Goal: Navigation & Orientation: Find specific page/section

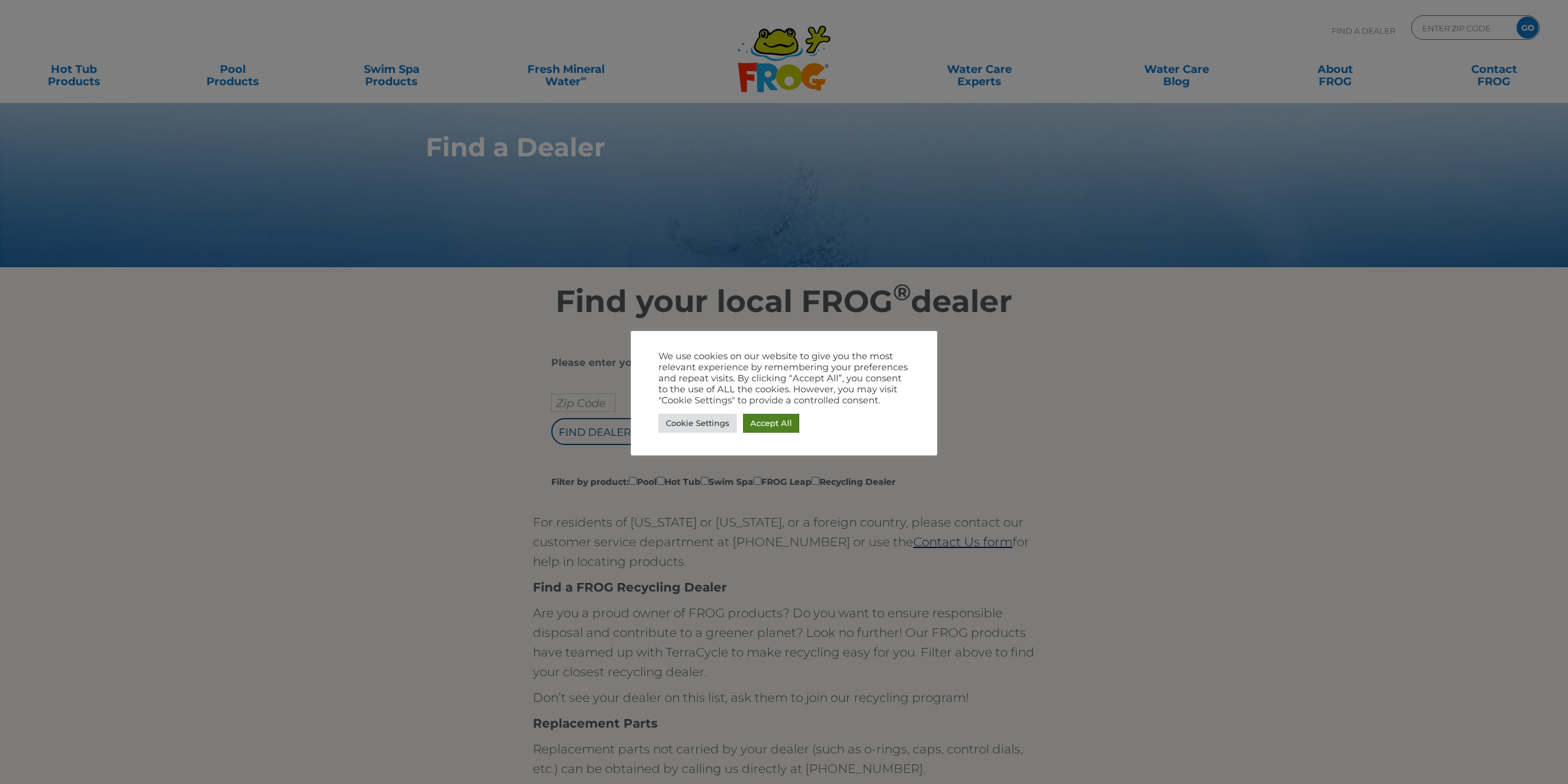
click at [784, 419] on link "Accept All" at bounding box center [771, 424] width 56 height 19
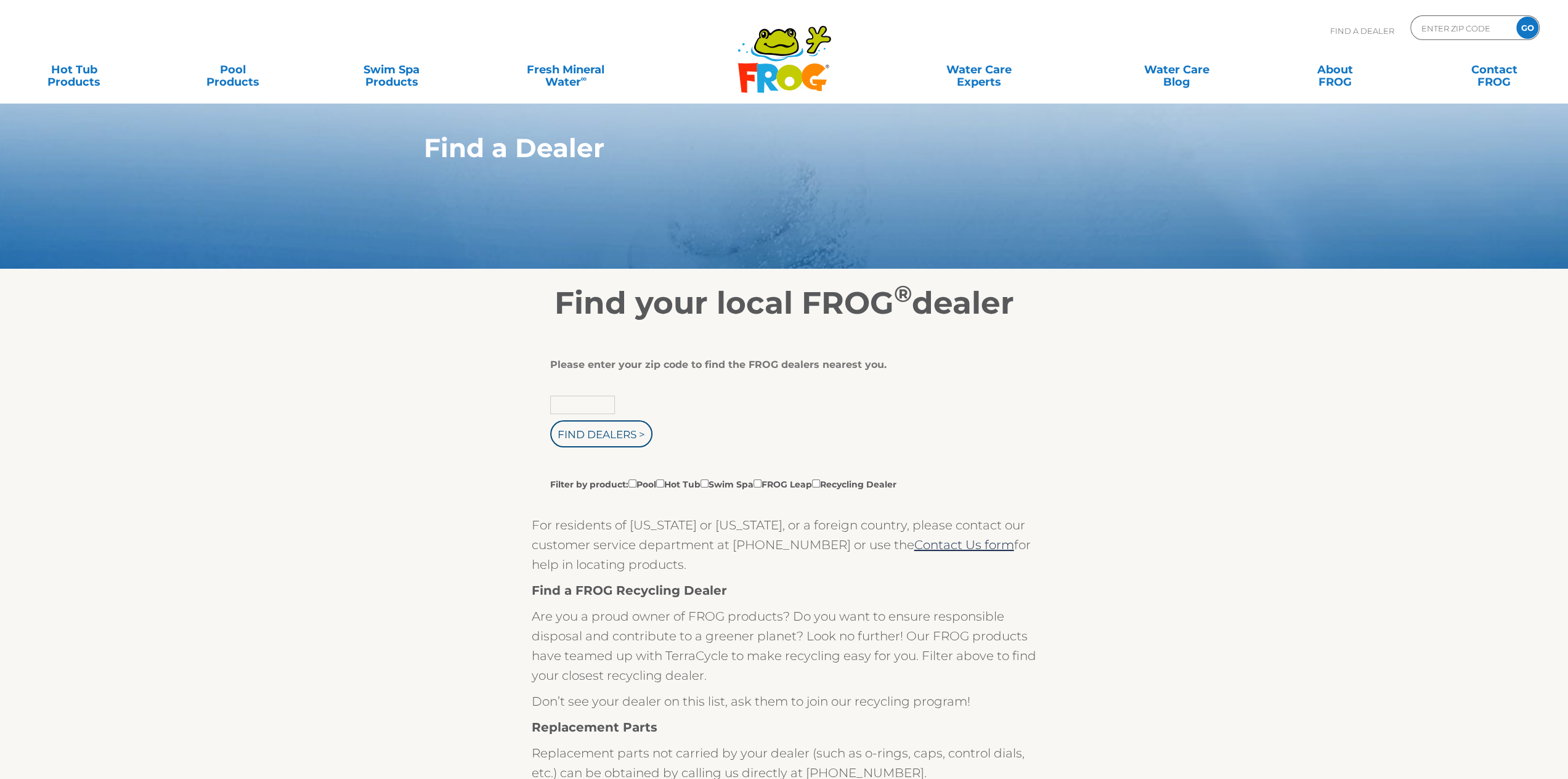
click at [585, 403] on input "text" at bounding box center [583, 404] width 64 height 18
type input "94062"
click at [604, 439] on input "Find Dealers >" at bounding box center [601, 433] width 102 height 27
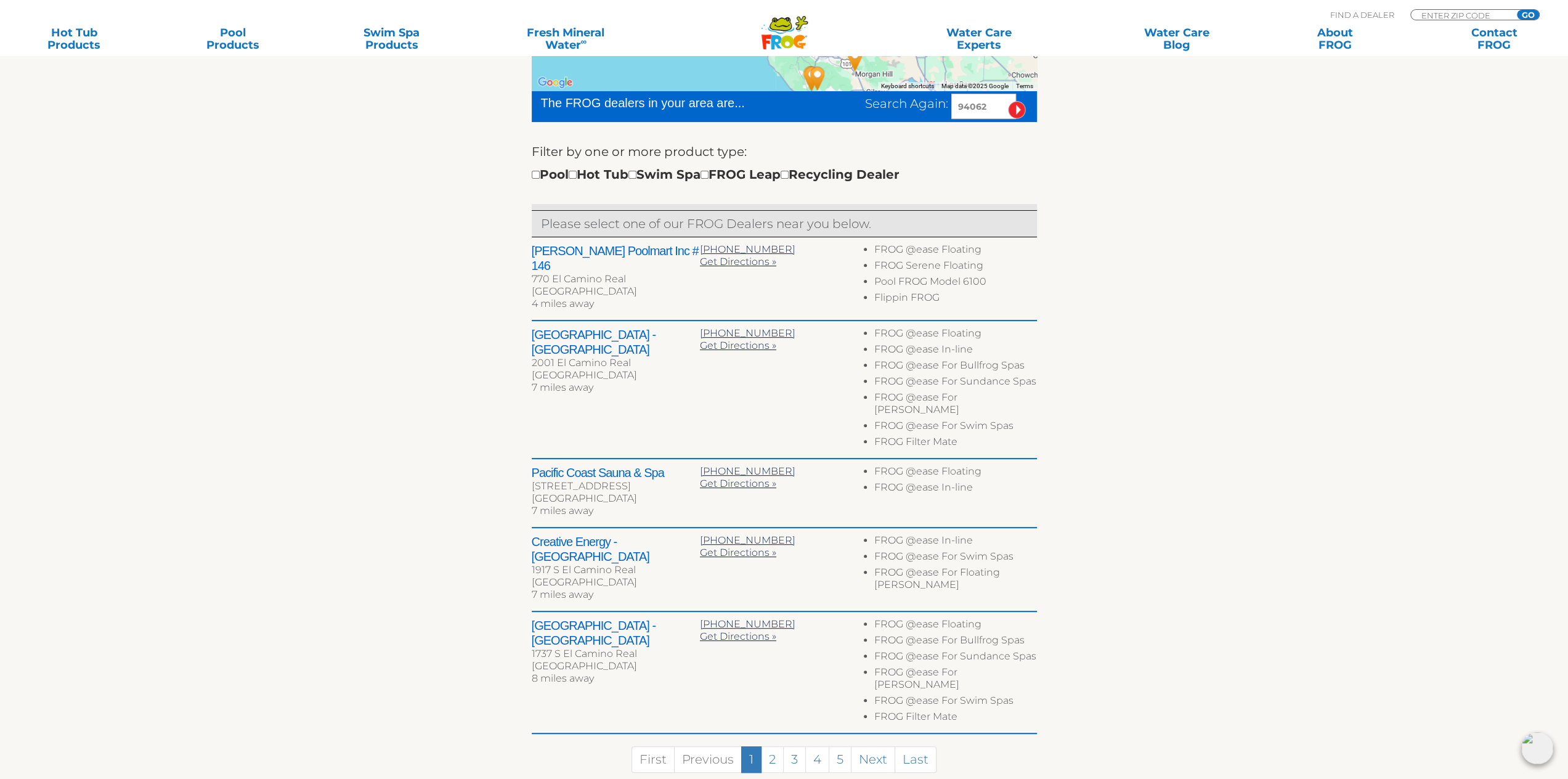
scroll to position [493, 0]
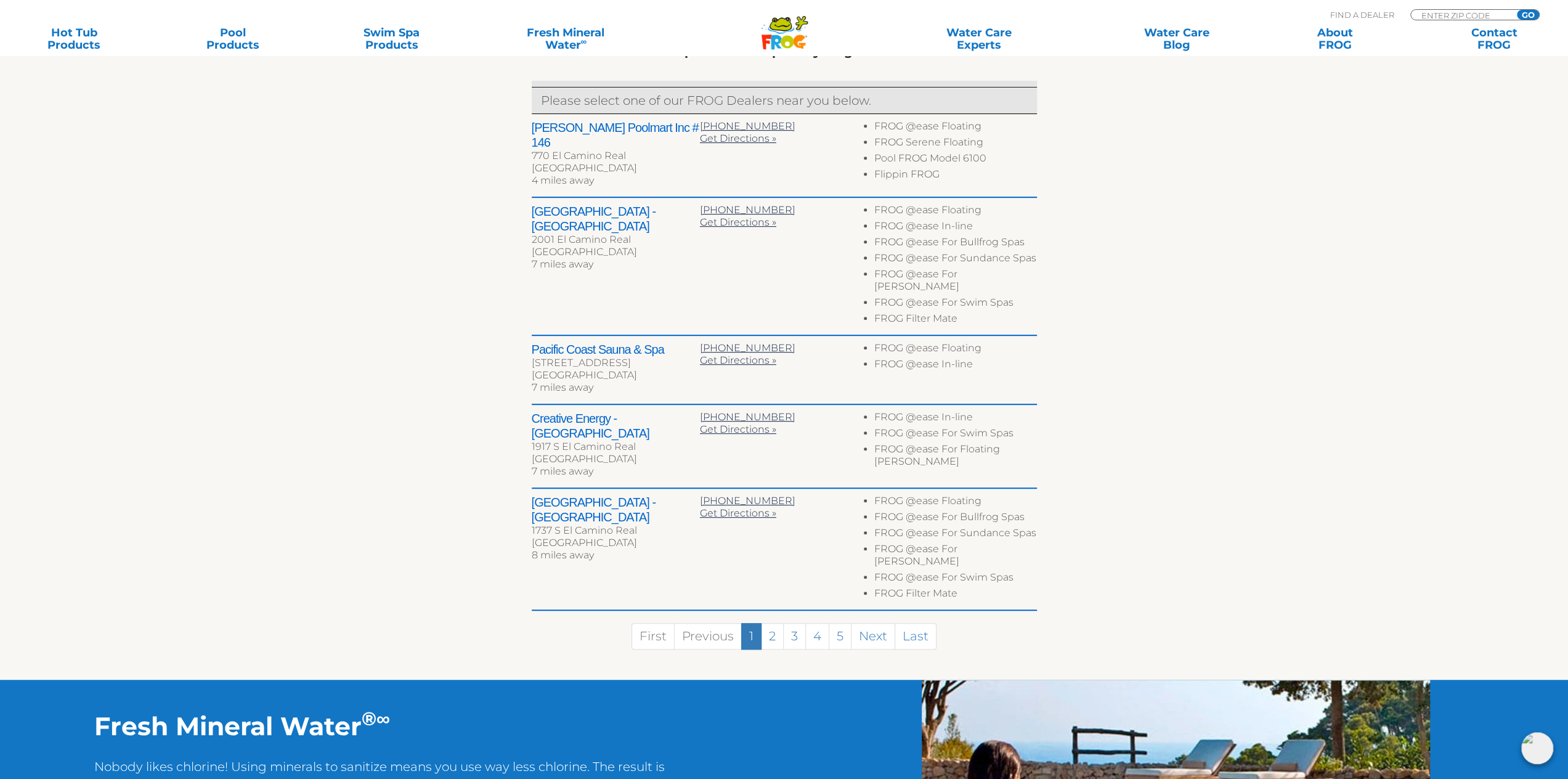
click at [694, 260] on div "[GEOGRAPHIC_DATA] - [GEOGRAPHIC_DATA] 2001 [GEOGRAPHIC_DATA] 7 miles away [PHON…" at bounding box center [784, 267] width 505 height 138
click at [777, 623] on link "2" at bounding box center [773, 636] width 23 height 26
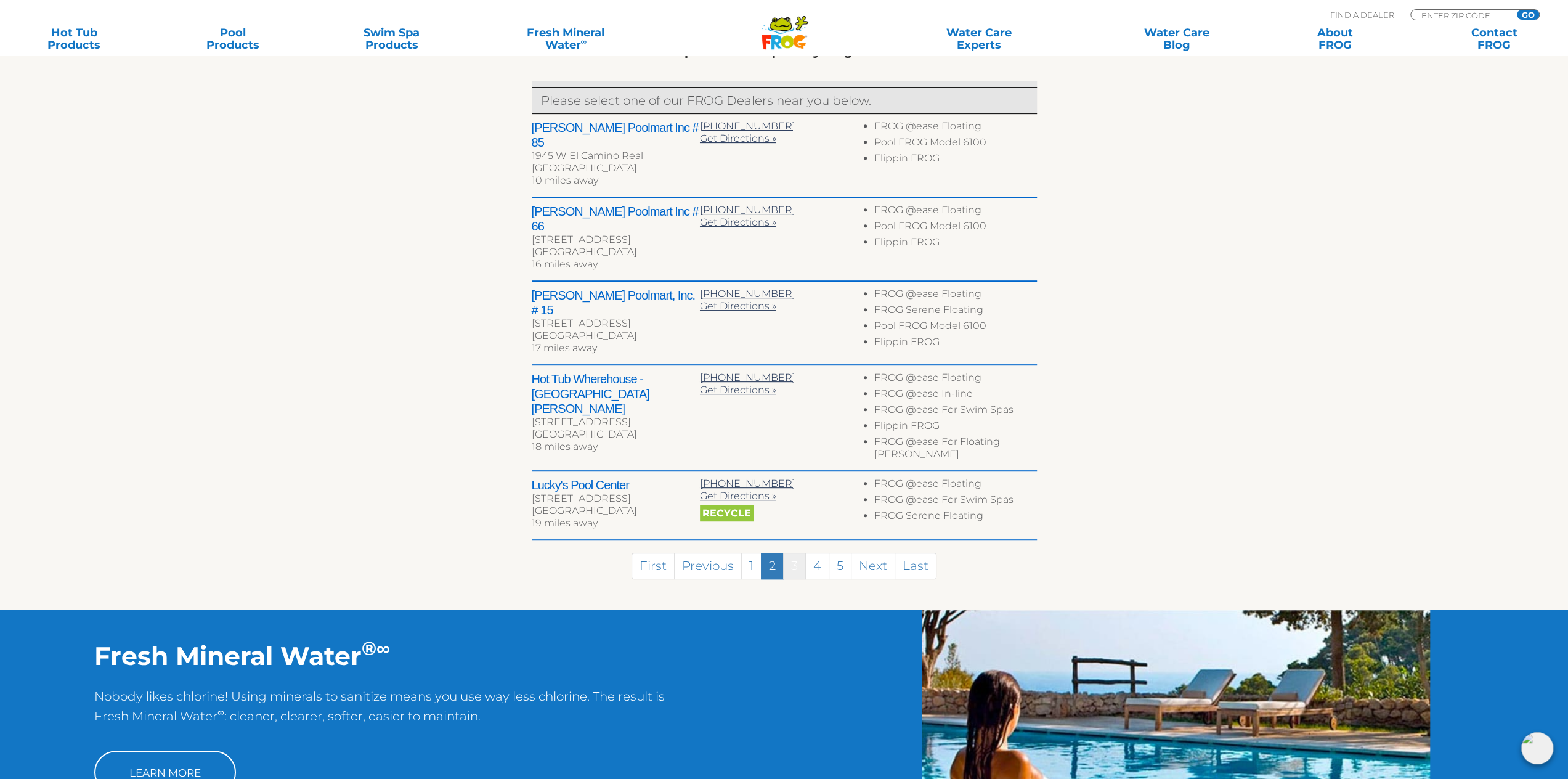
click at [800, 553] on link "3" at bounding box center [794, 566] width 23 height 26
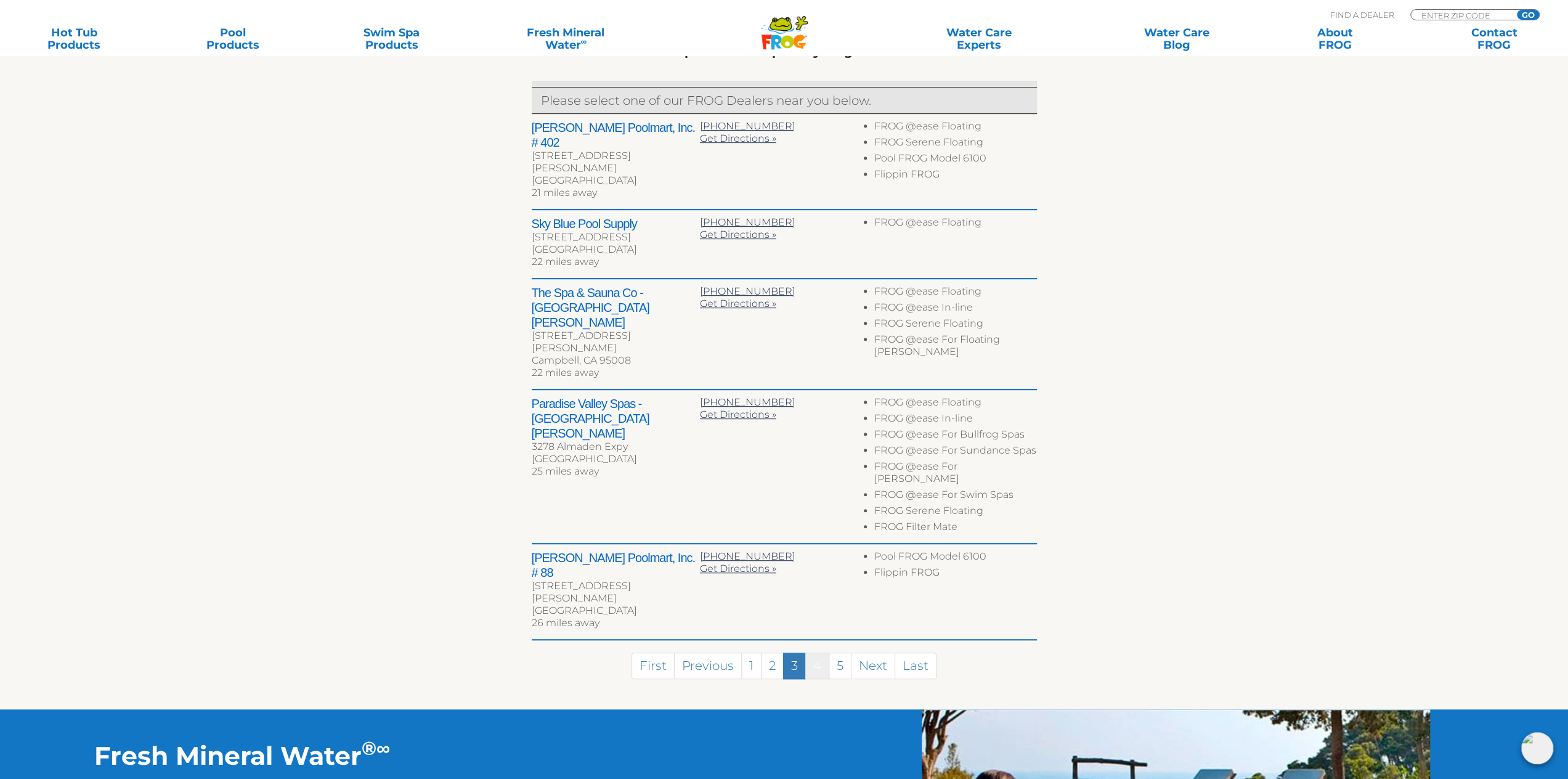
click at [823, 653] on link "4" at bounding box center [818, 666] width 24 height 26
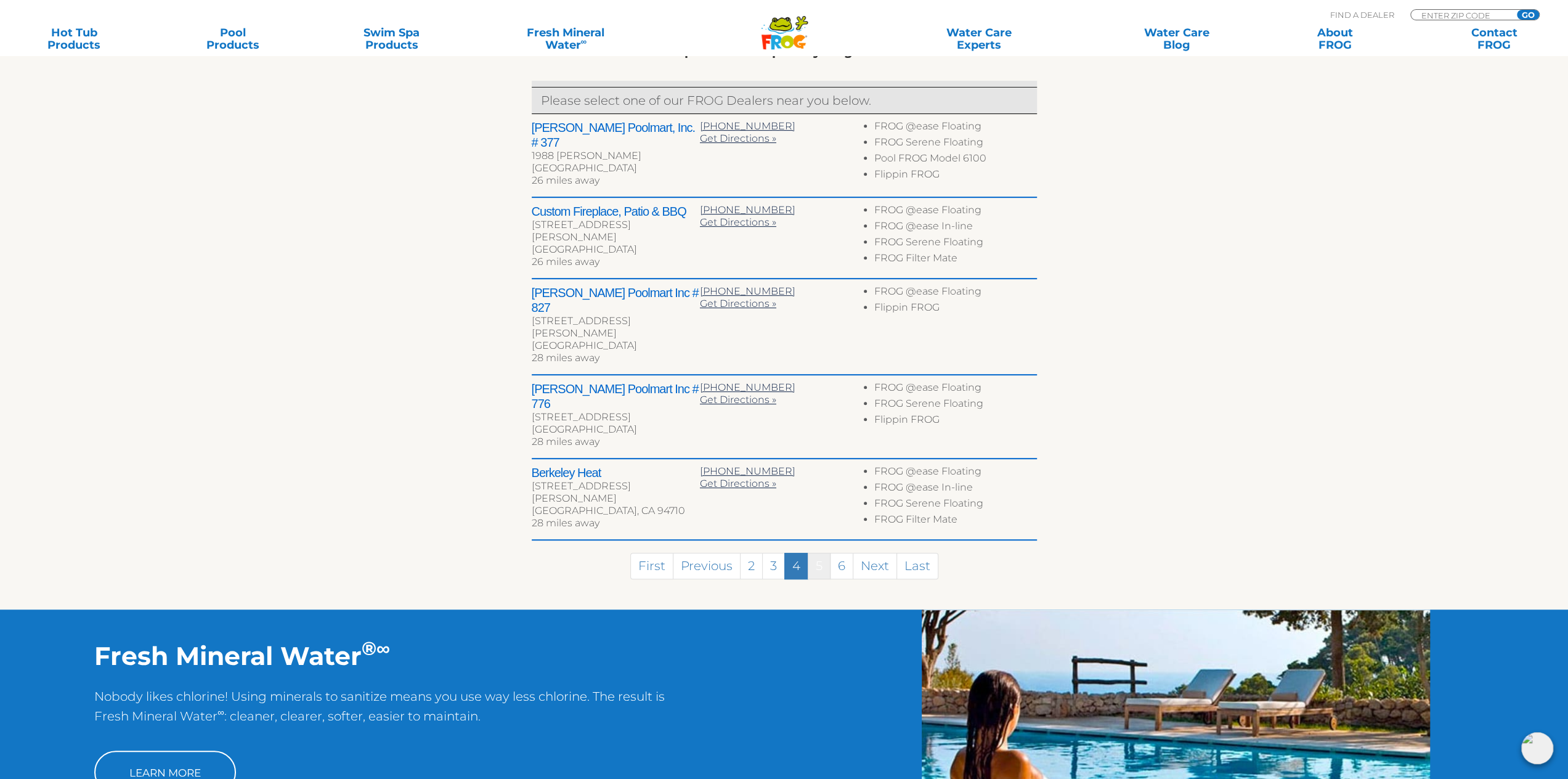
click at [820, 553] on link "5" at bounding box center [819, 566] width 23 height 26
